Goal: Task Accomplishment & Management: Manage account settings

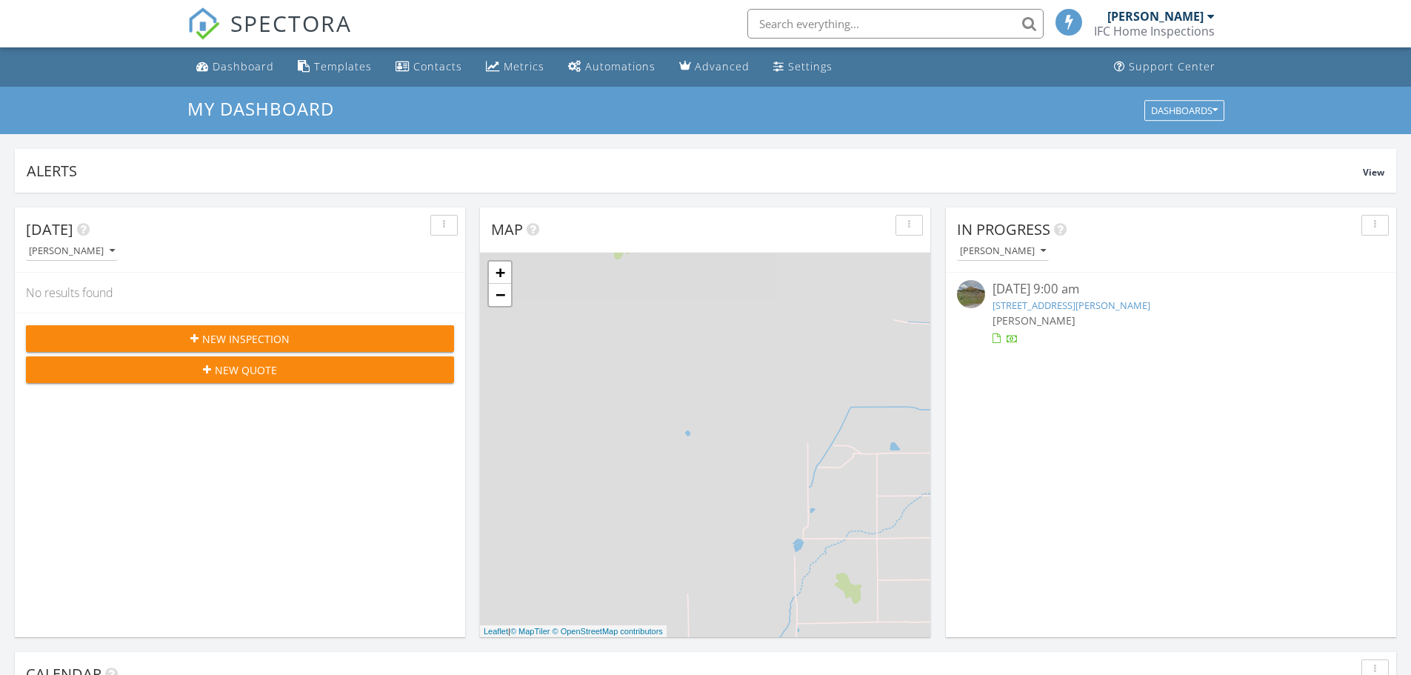
scroll to position [7, 7]
click at [1091, 305] on link "[STREET_ADDRESS][PERSON_NAME]" at bounding box center [1072, 305] width 158 height 13
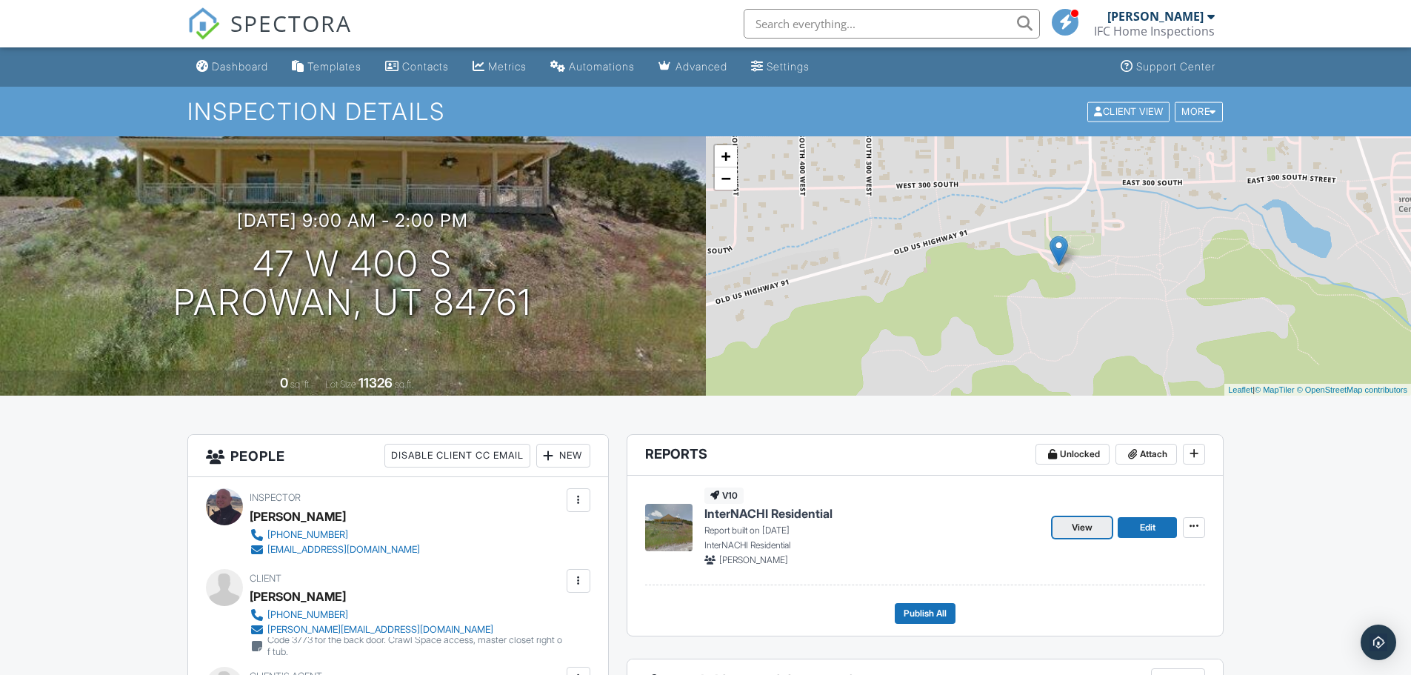
click at [1087, 527] on span "View" at bounding box center [1082, 527] width 21 height 15
click at [262, 65] on div "Dashboard" at bounding box center [240, 66] width 56 height 13
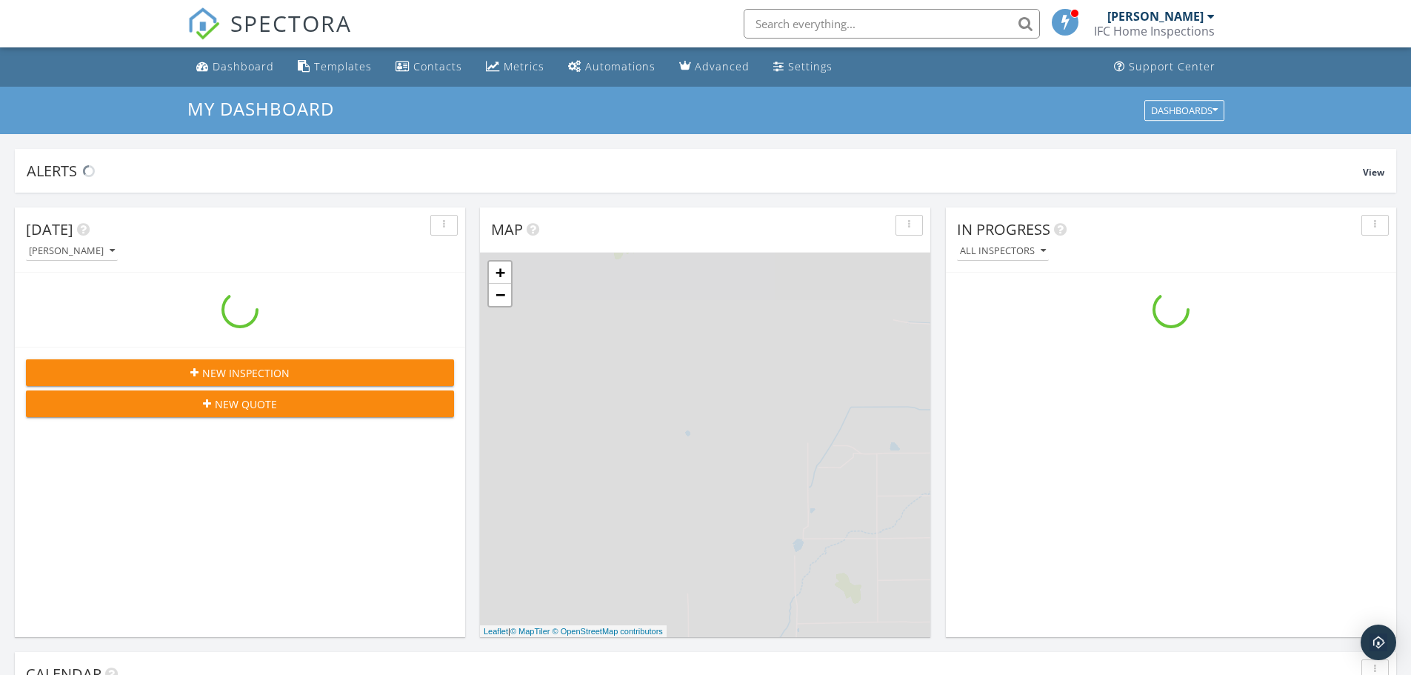
scroll to position [1371, 1434]
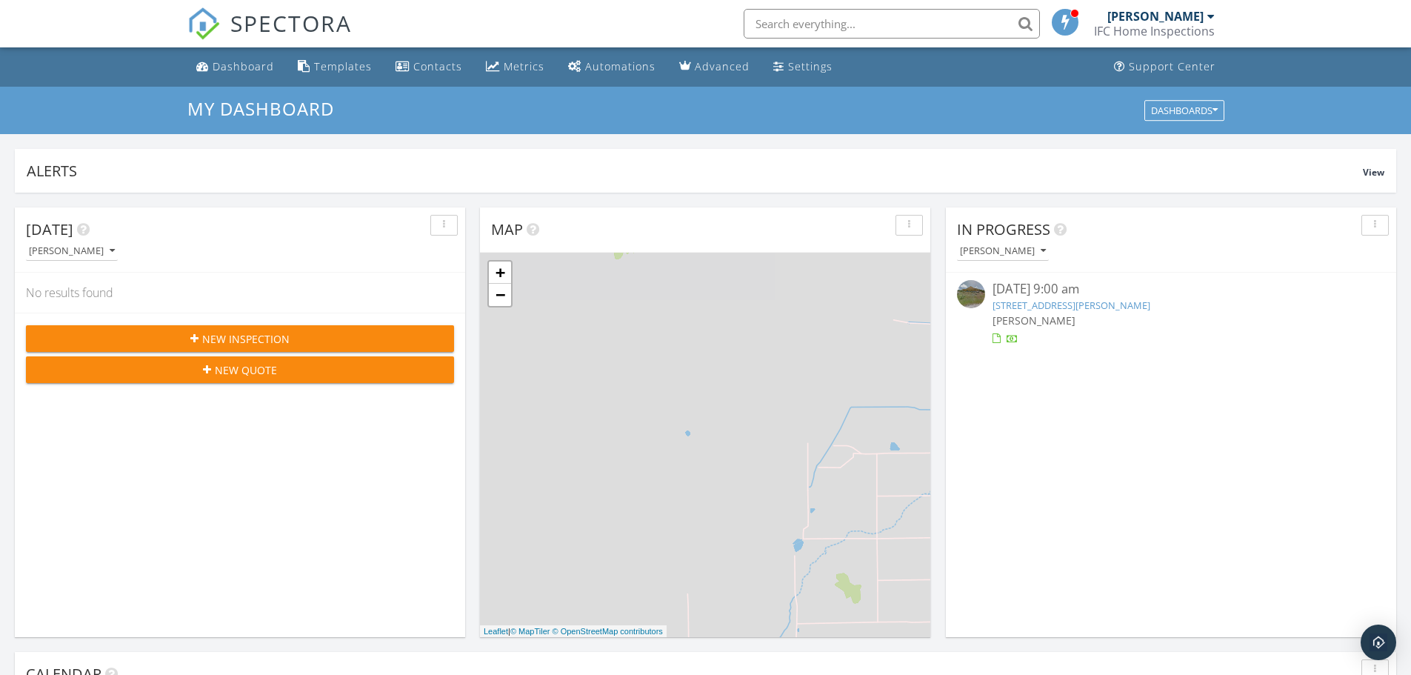
click at [1051, 305] on link "[STREET_ADDRESS][PERSON_NAME]" at bounding box center [1072, 305] width 158 height 13
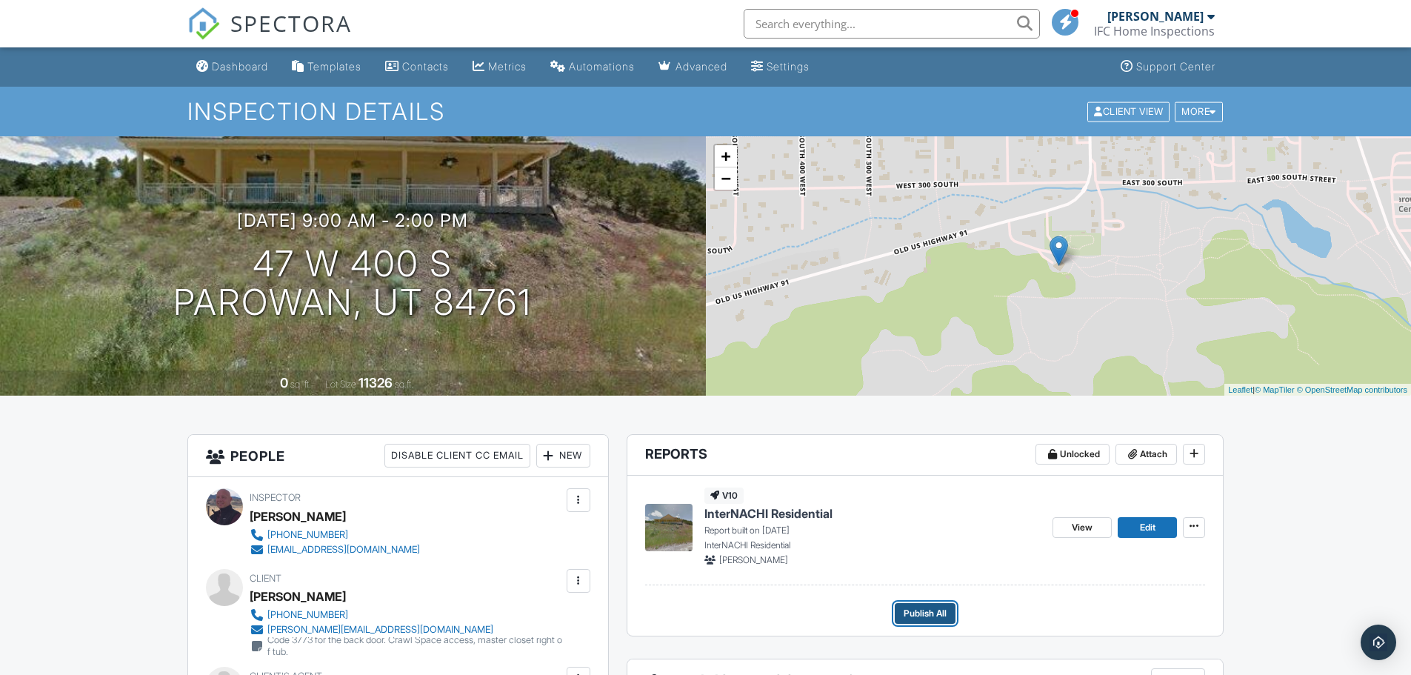
click at [922, 609] on span "Publish All" at bounding box center [925, 613] width 43 height 15
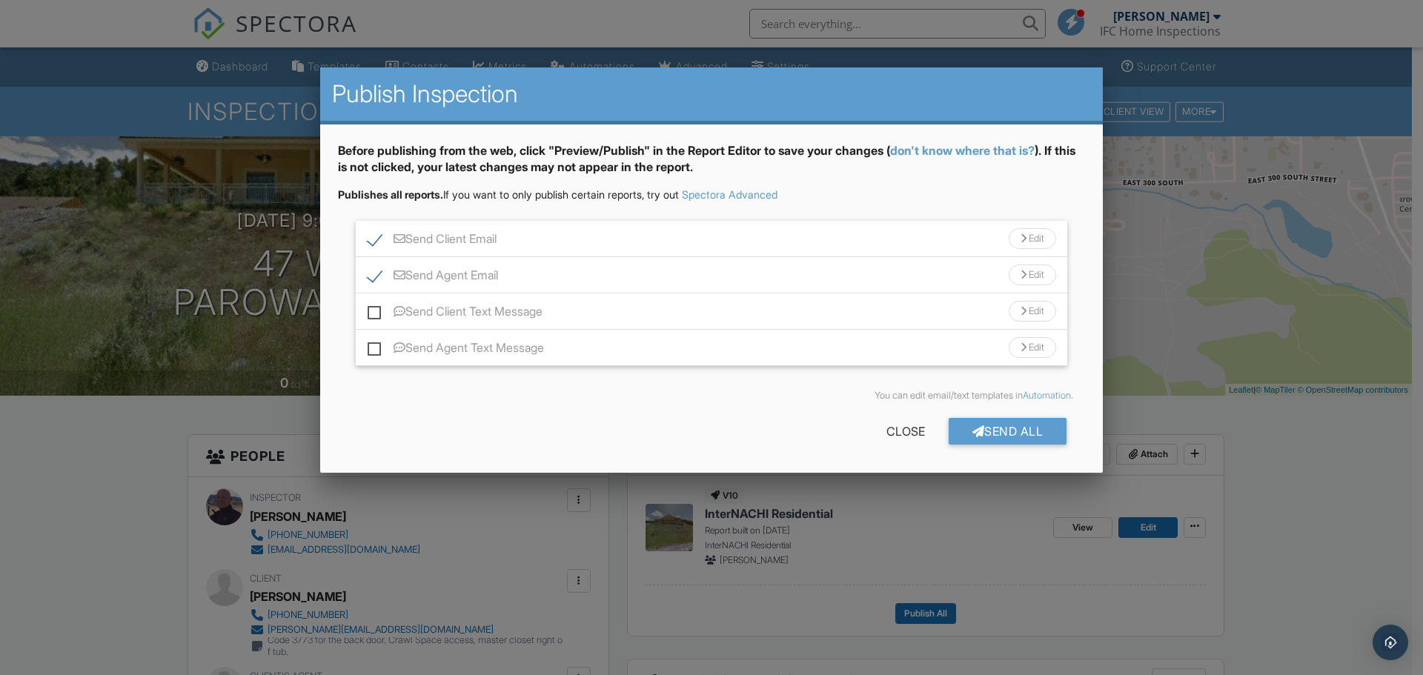
click at [374, 313] on label "Send Client Text Message" at bounding box center [454, 314] width 175 height 19
click at [374, 309] on input "Send Client Text Message" at bounding box center [372, 304] width 10 height 10
checkbox input "true"
click at [371, 347] on label "Send Agent Text Message" at bounding box center [455, 350] width 176 height 19
click at [371, 345] on input "Send Agent Text Message" at bounding box center [372, 341] width 10 height 10
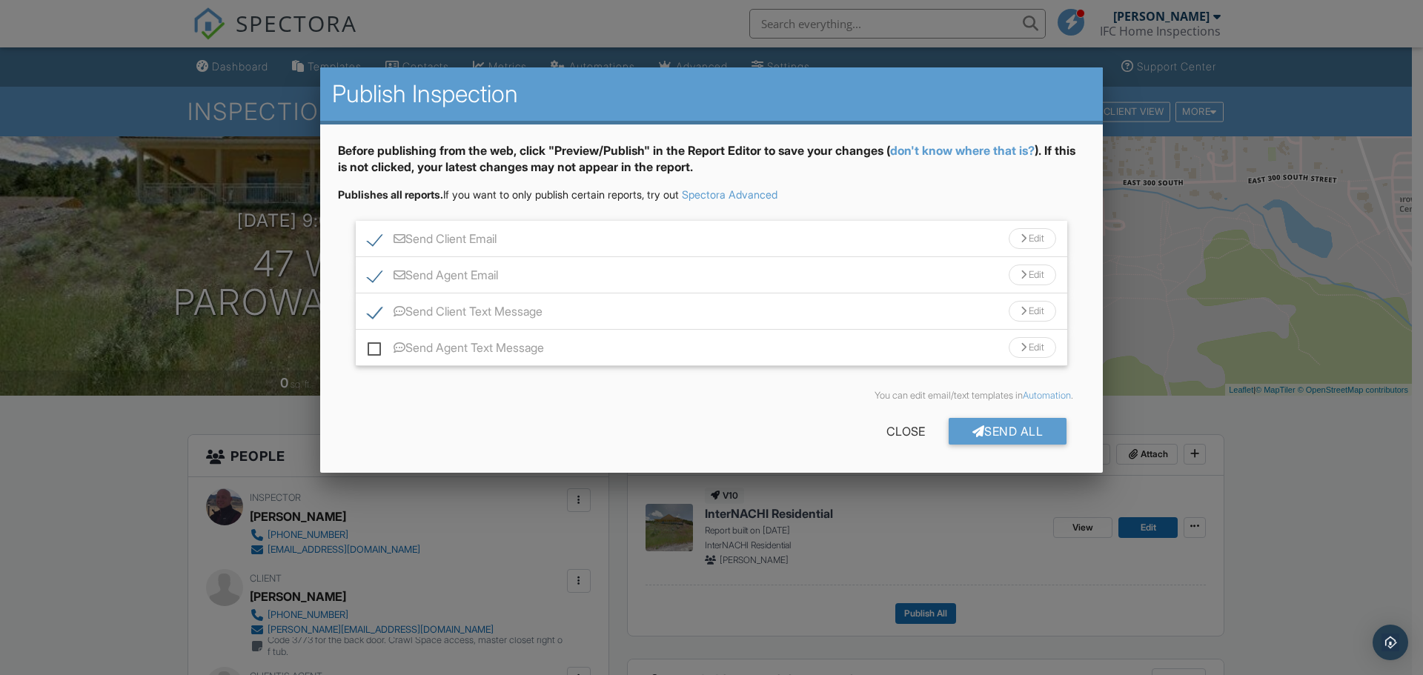
checkbox input "true"
click at [1002, 429] on div "Send All" at bounding box center [1007, 431] width 119 height 27
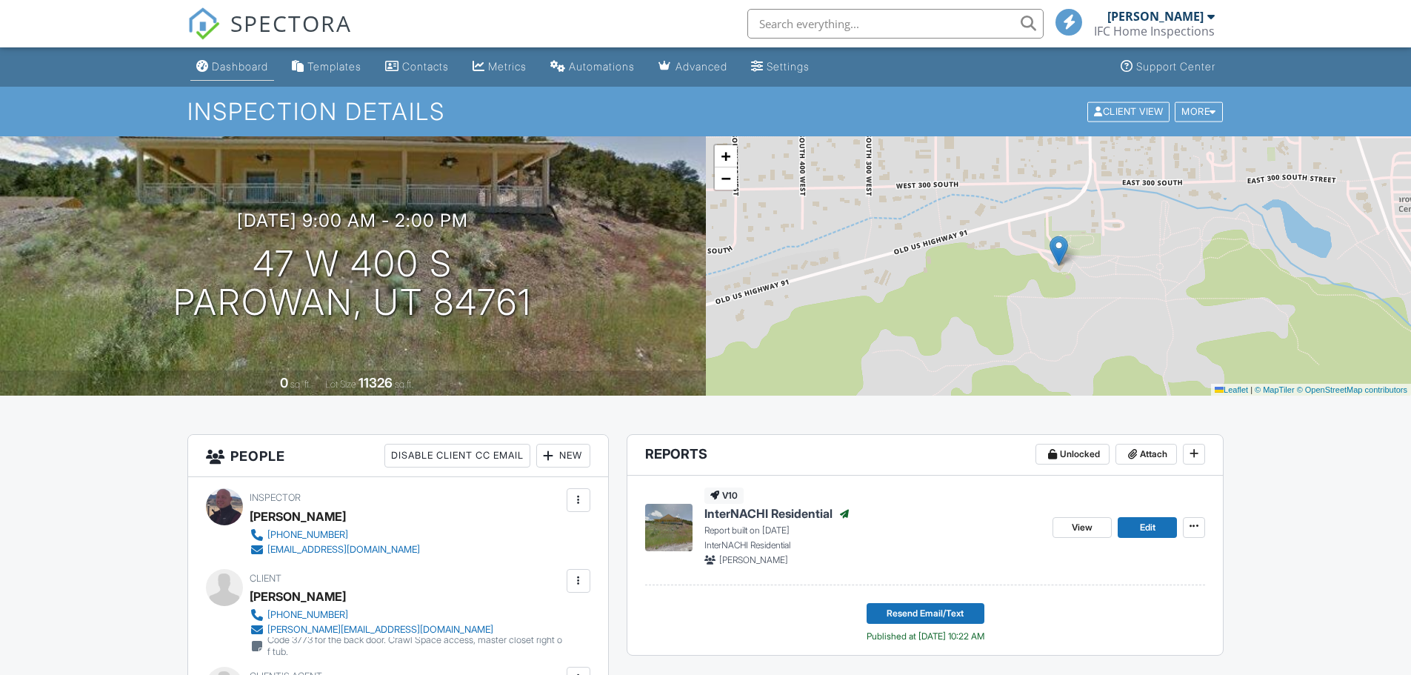
click at [247, 70] on div "Dashboard" at bounding box center [240, 66] width 56 height 13
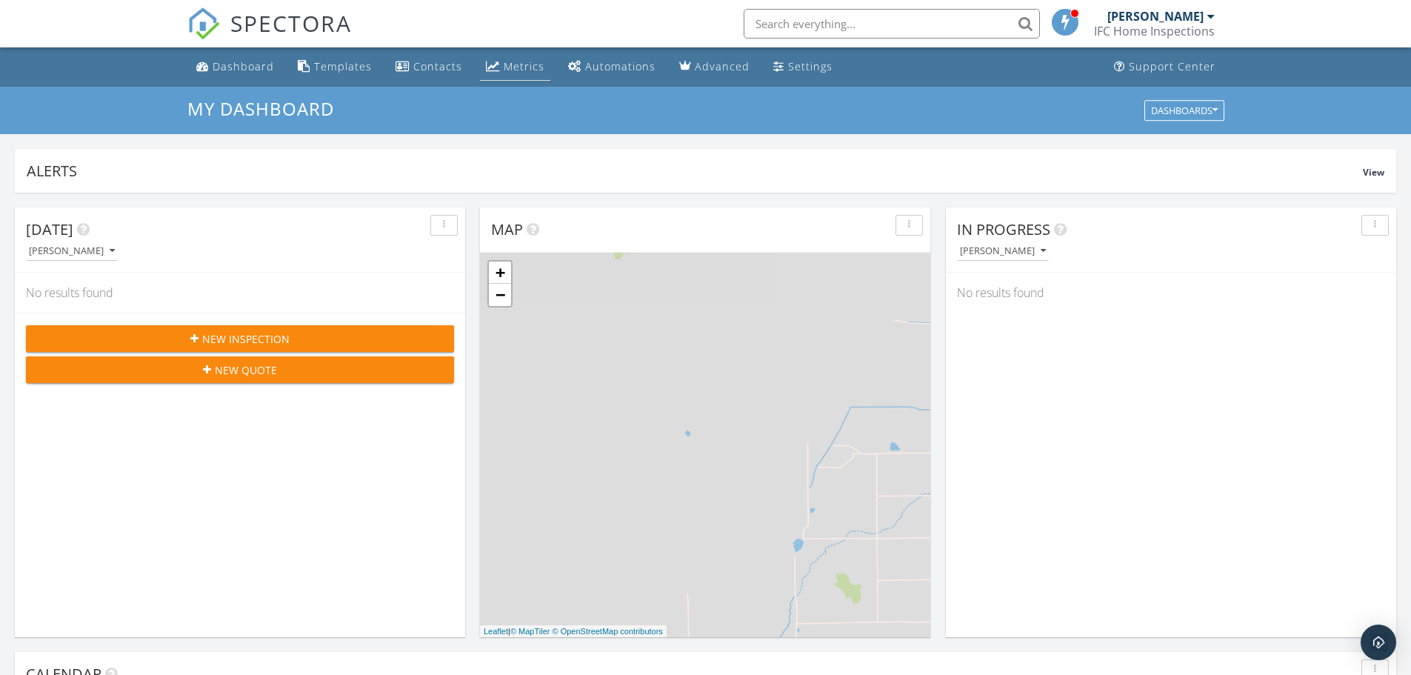
click at [522, 68] on div "Metrics" at bounding box center [524, 66] width 41 height 14
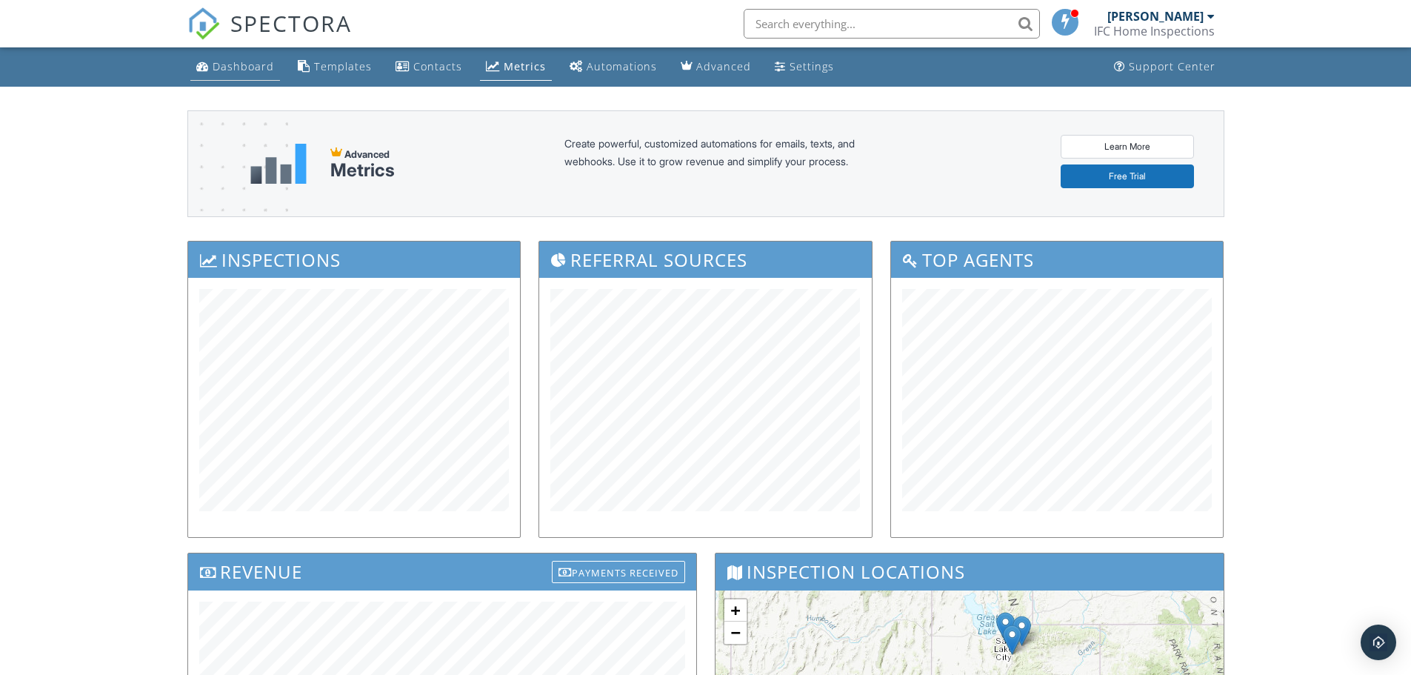
click at [227, 69] on div "Dashboard" at bounding box center [243, 66] width 61 height 14
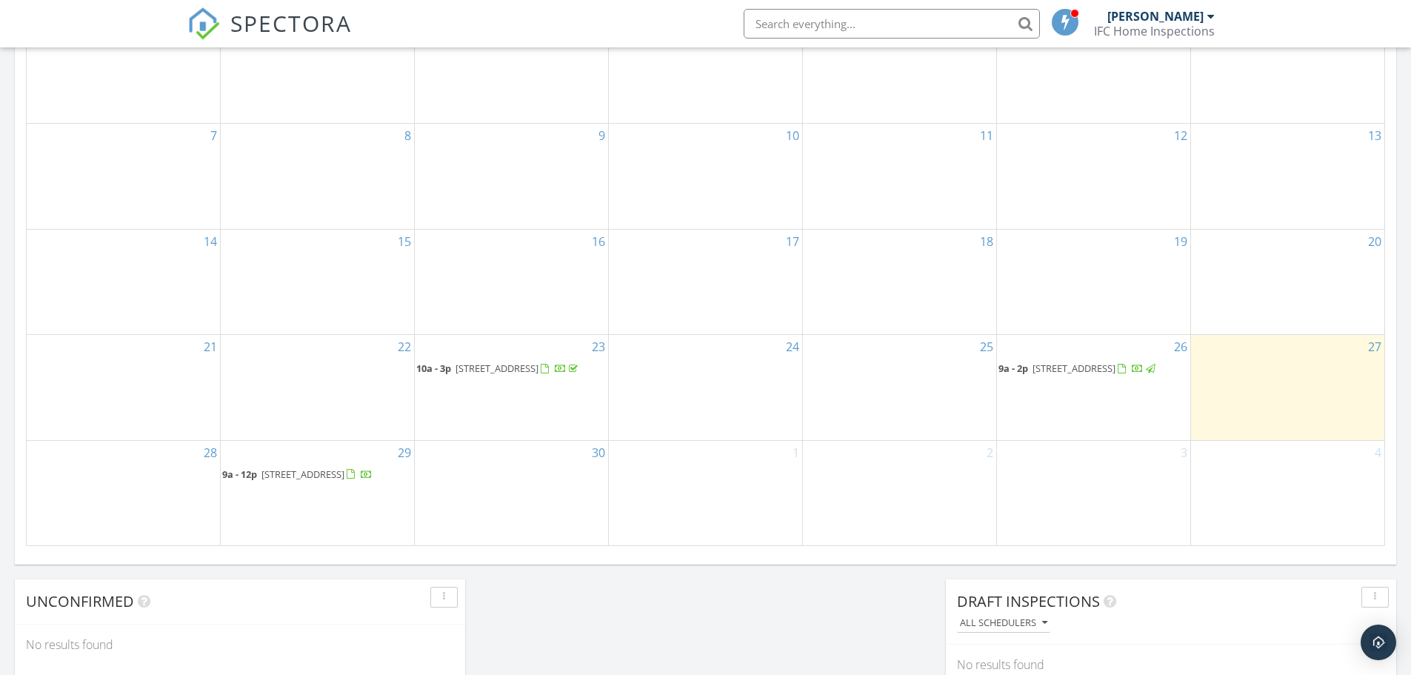
scroll to position [815, 0]
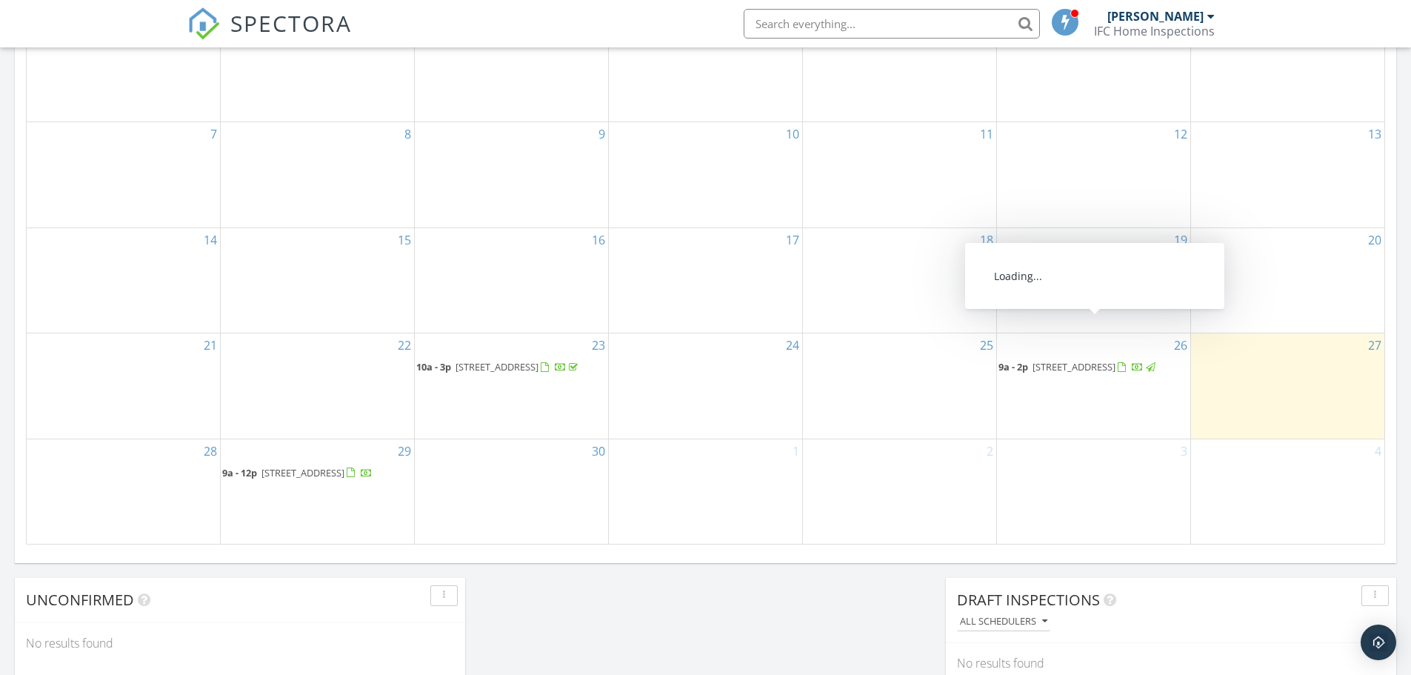
click at [1116, 360] on span "[STREET_ADDRESS]" at bounding box center [1074, 366] width 83 height 13
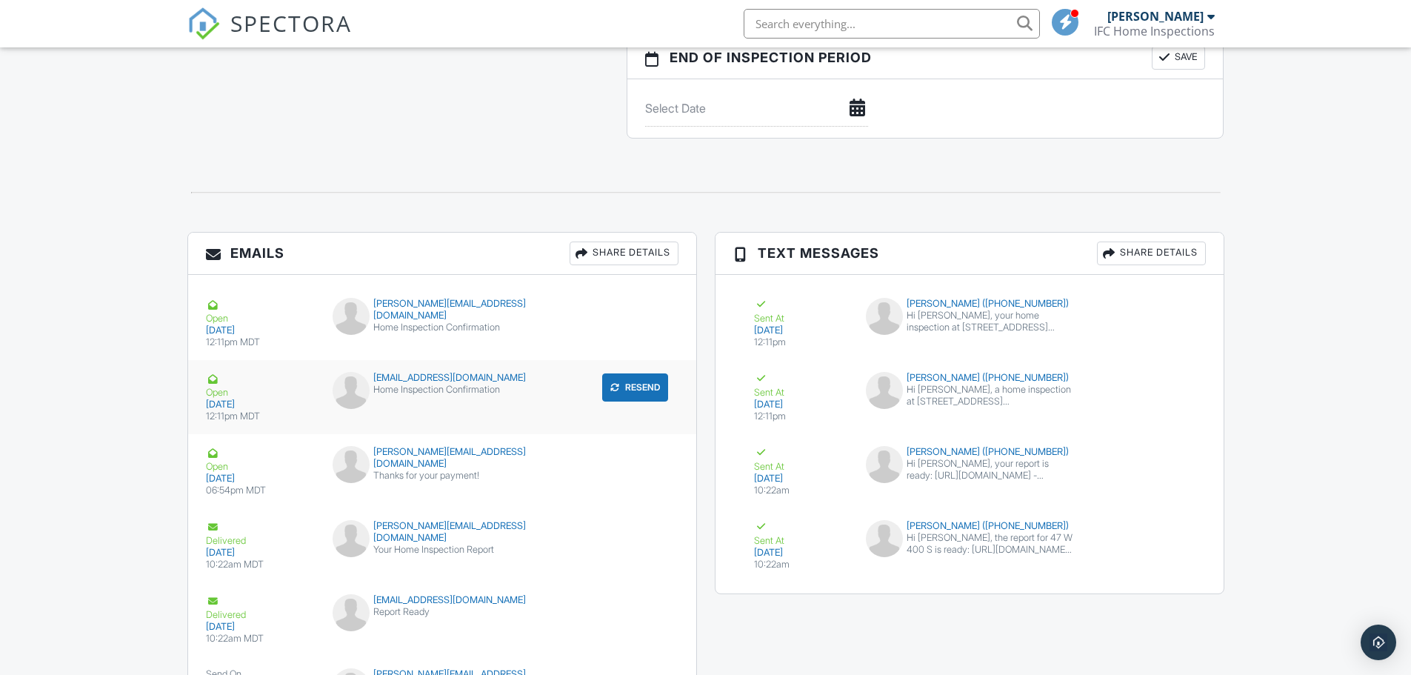
scroll to position [1517, 0]
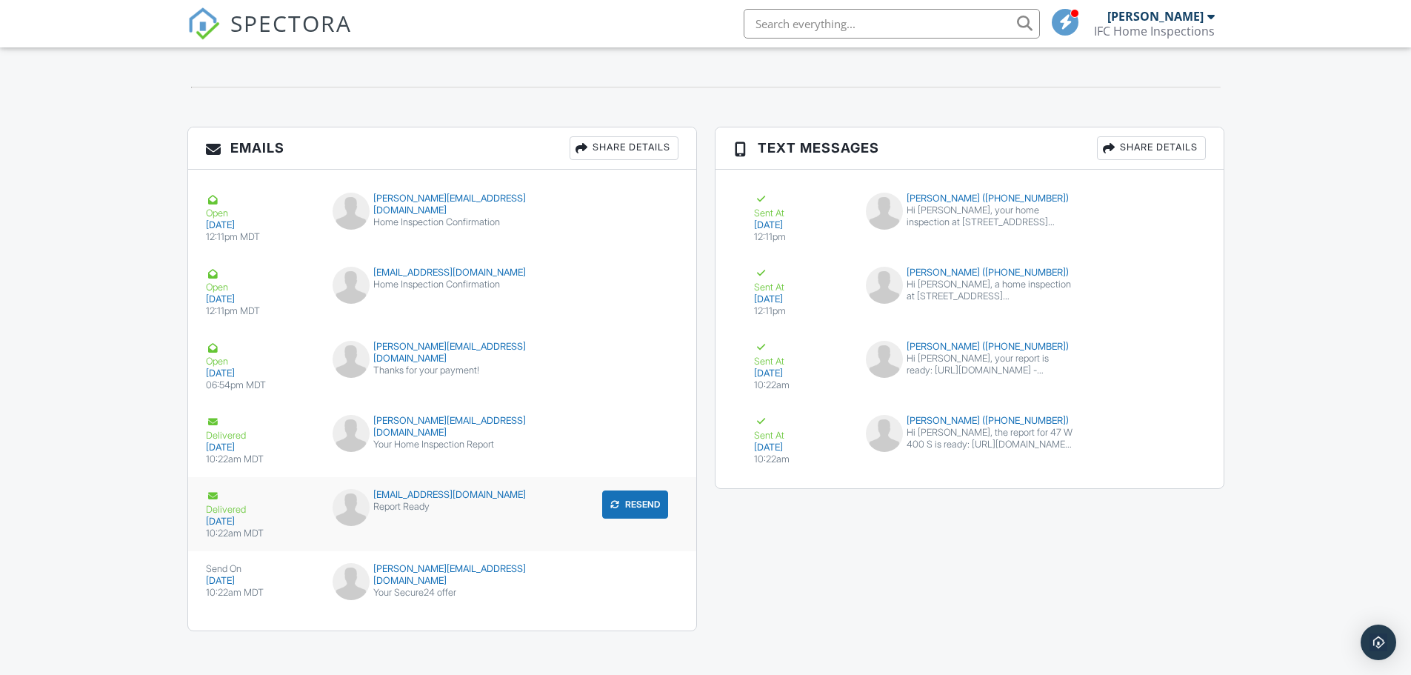
scroll to position [1666, 0]
